Goal: Ask a question

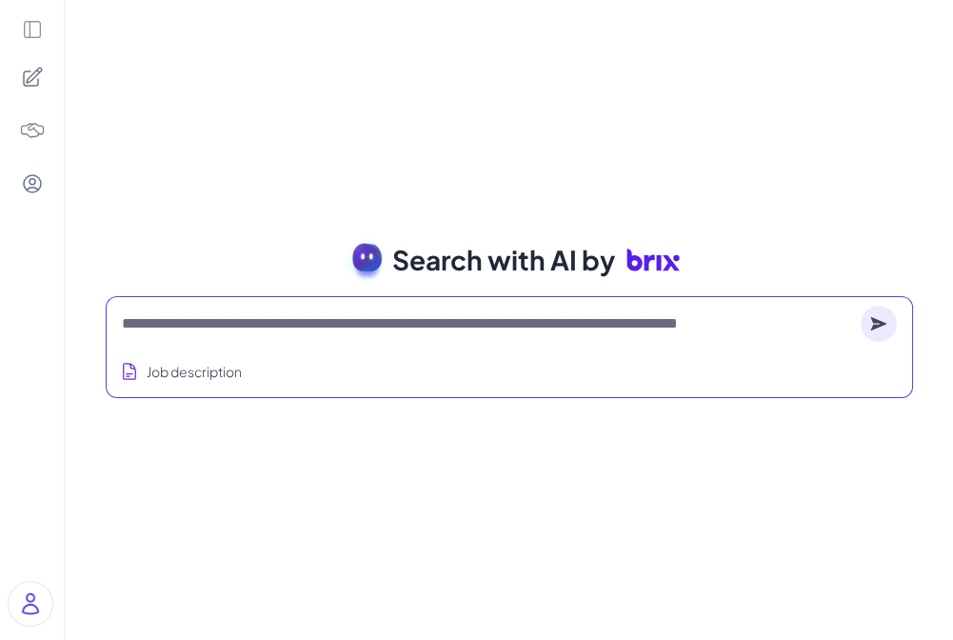
click at [353, 325] on textarea at bounding box center [487, 323] width 731 height 23
paste textarea "**********"
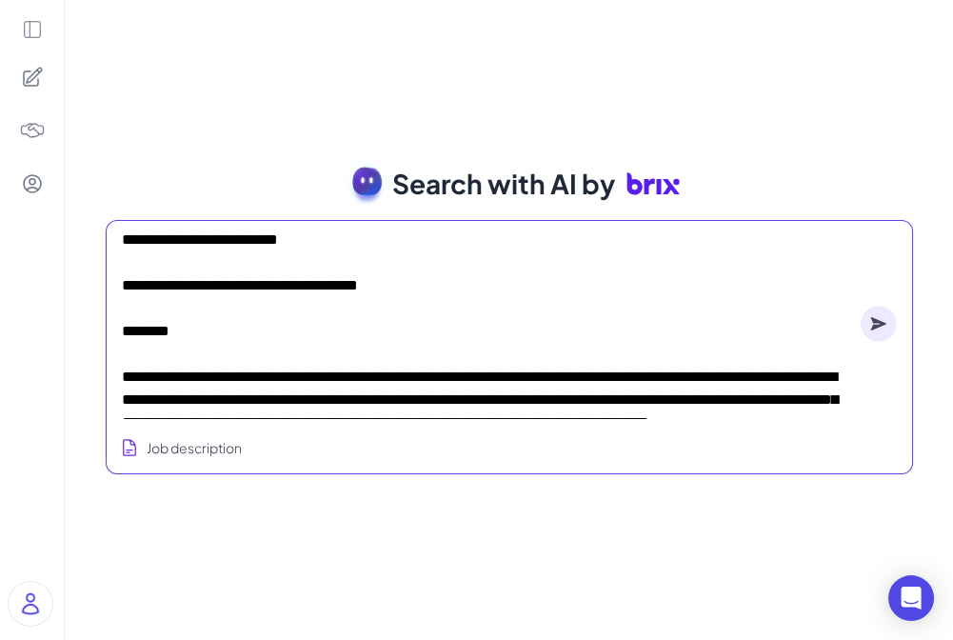
scroll to position [1155, 0]
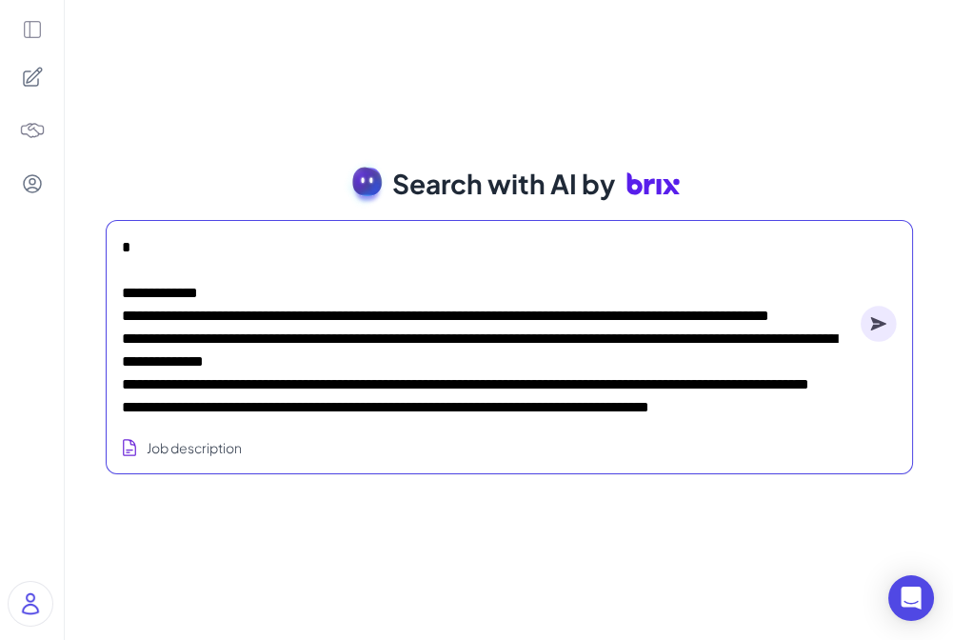
type textarea "**********"
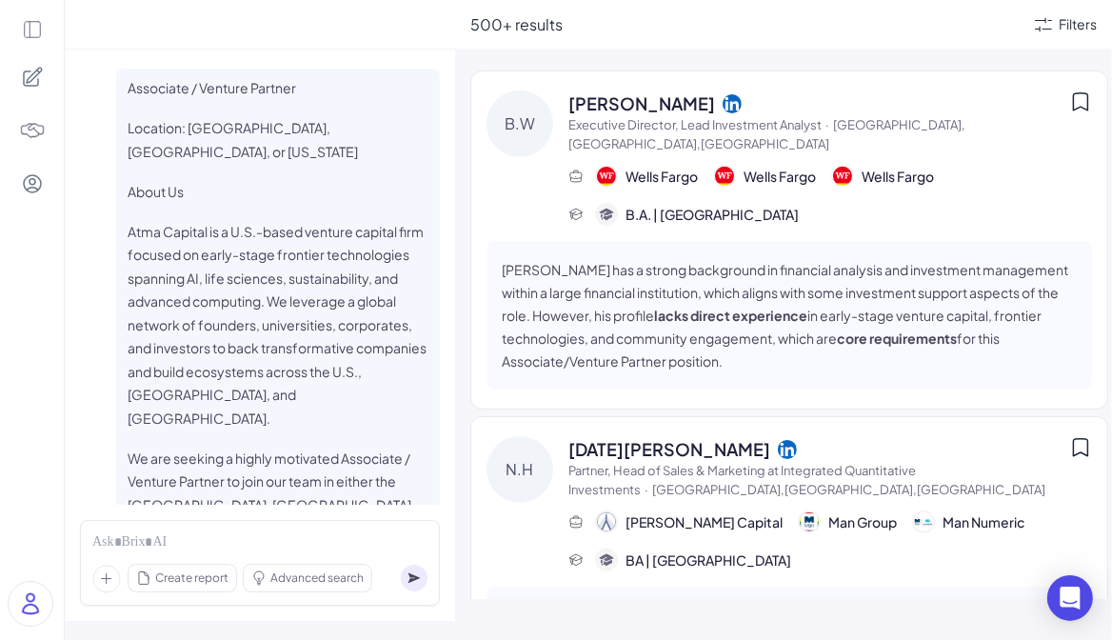
click at [31, 32] on icon at bounding box center [32, 29] width 21 height 21
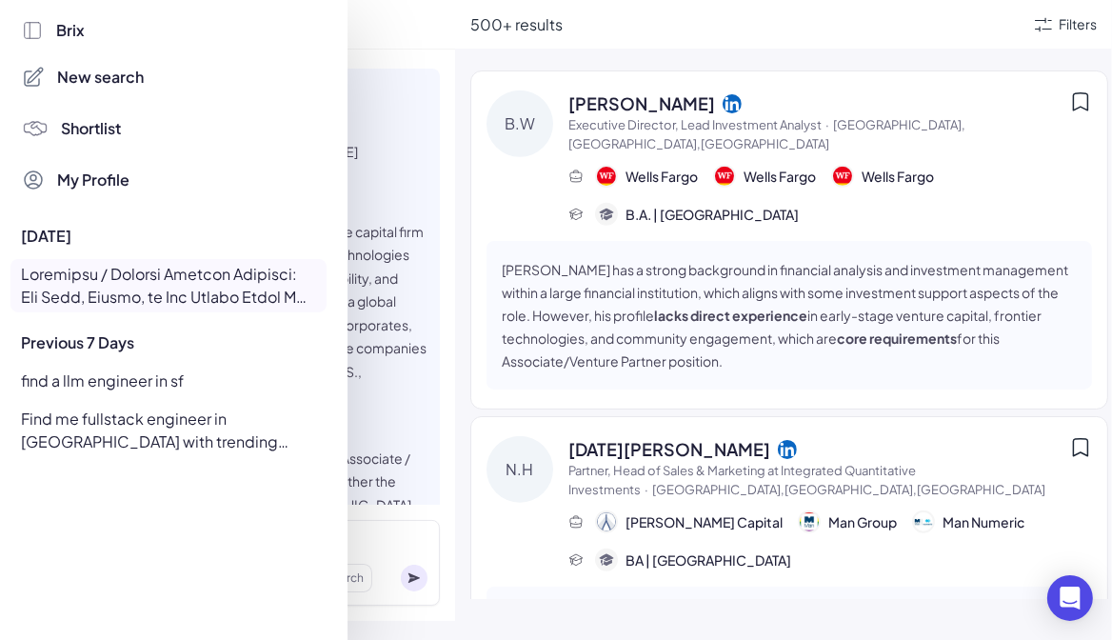
click at [166, 270] on div at bounding box center [168, 285] width 316 height 53
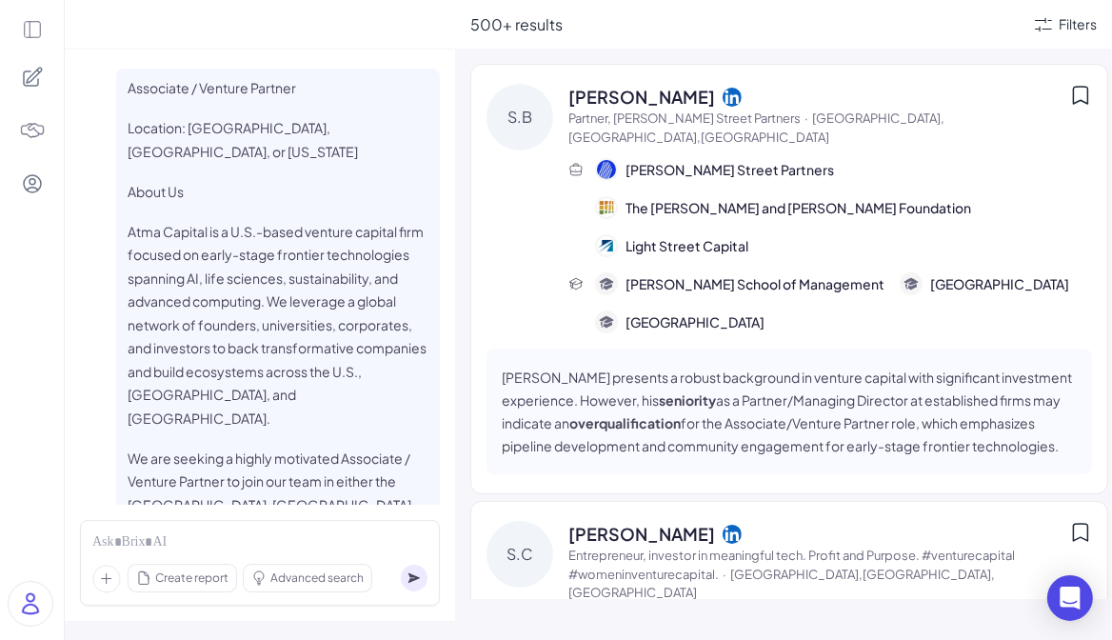
click at [38, 27] on icon at bounding box center [32, 29] width 21 height 21
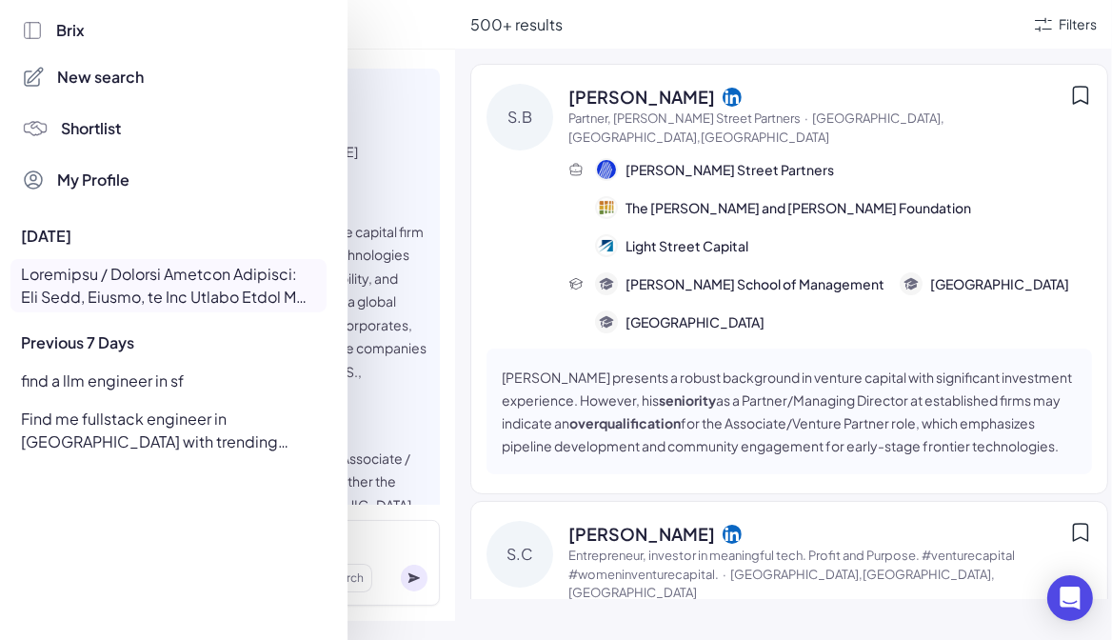
click at [91, 282] on div at bounding box center [168, 285] width 316 height 53
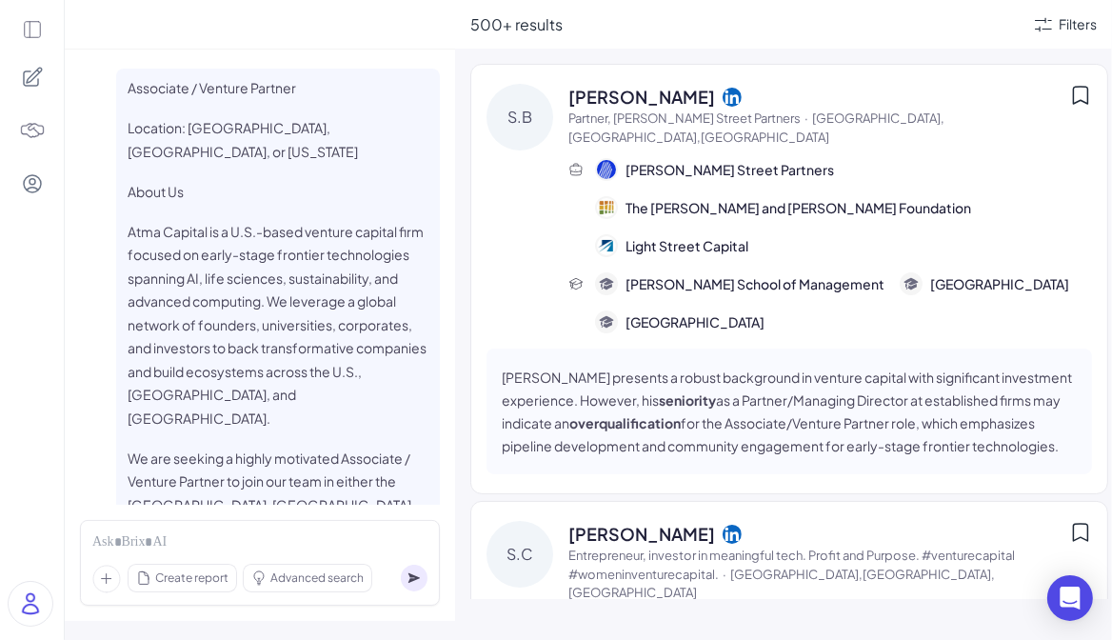
click at [21, 17] on div at bounding box center [32, 320] width 64 height 640
click at [29, 22] on icon at bounding box center [32, 30] width 16 height 16
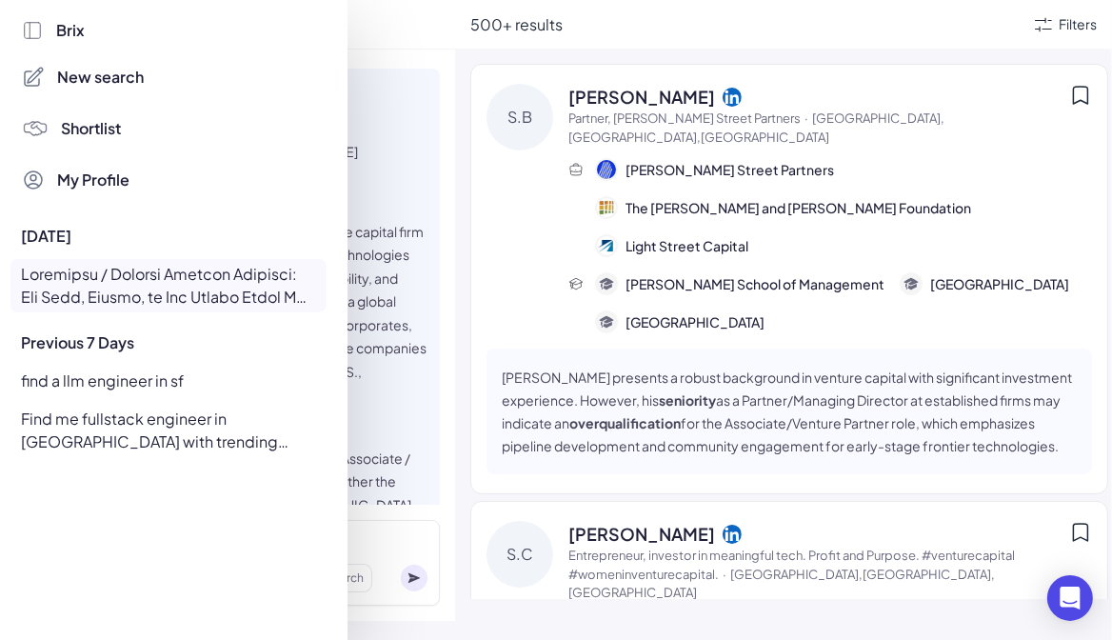
click at [104, 83] on span "New search" at bounding box center [101, 77] width 87 height 23
